Goal: Information Seeking & Learning: Understand process/instructions

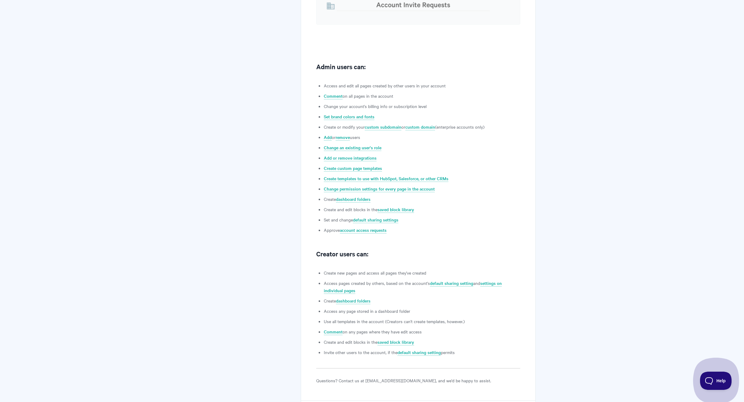
scroll to position [239, 0]
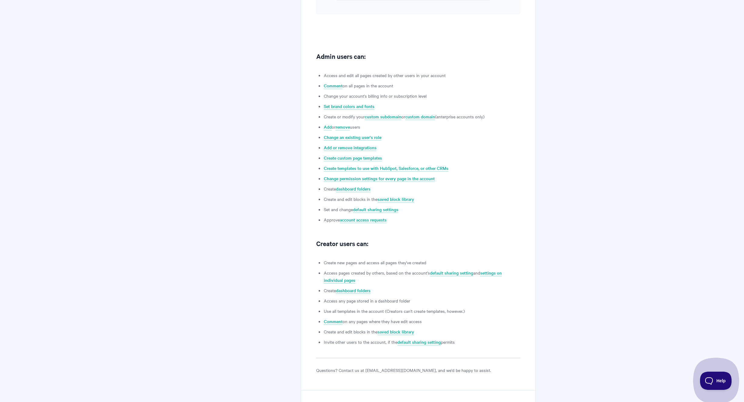
click at [568, 267] on body "Toggle Navigation Home Getting Started Creating & Editing Pages Sharing & Analy…" at bounding box center [372, 123] width 744 height 725
click at [569, 258] on body "Toggle Navigation Home Getting Started Creating & Editing Pages Sharing & Analy…" at bounding box center [372, 123] width 744 height 725
click at [491, 273] on link "settings on individual pages" at bounding box center [413, 277] width 178 height 14
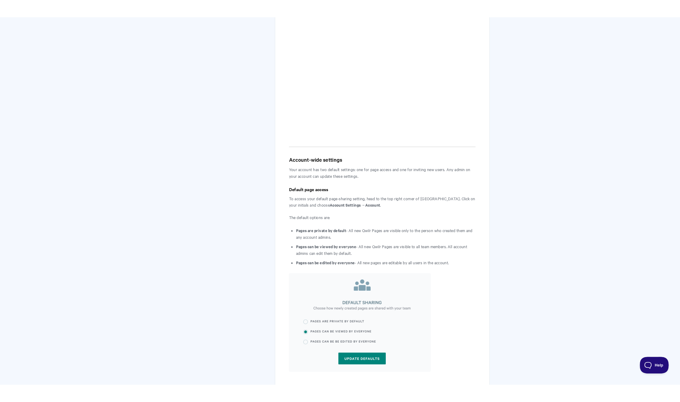
scroll to position [278, 0]
